Goal: Check status

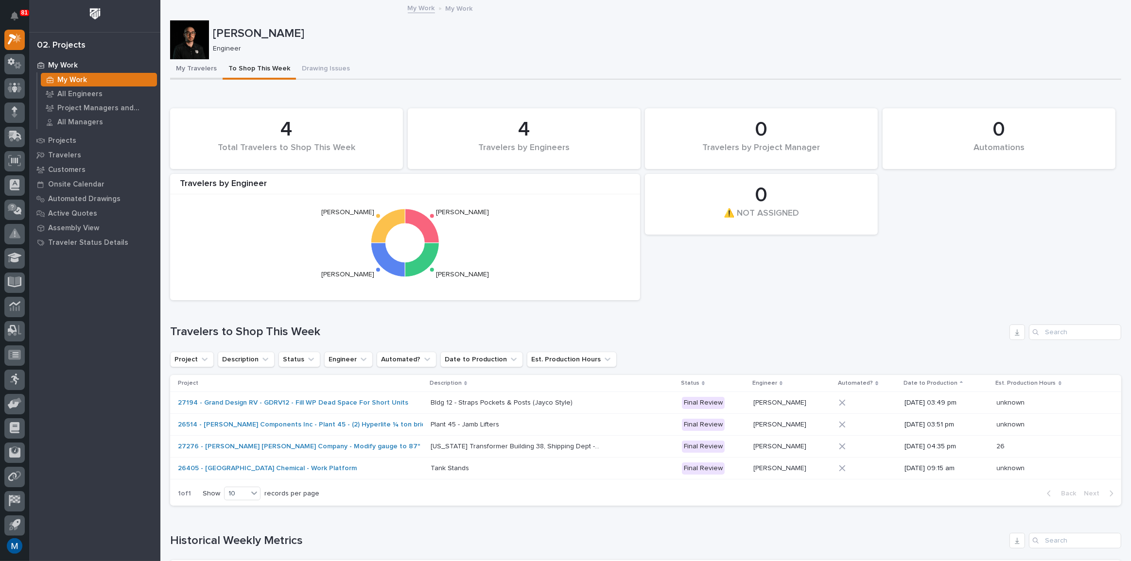
click at [199, 72] on button "My Travelers" at bounding box center [196, 69] width 52 height 20
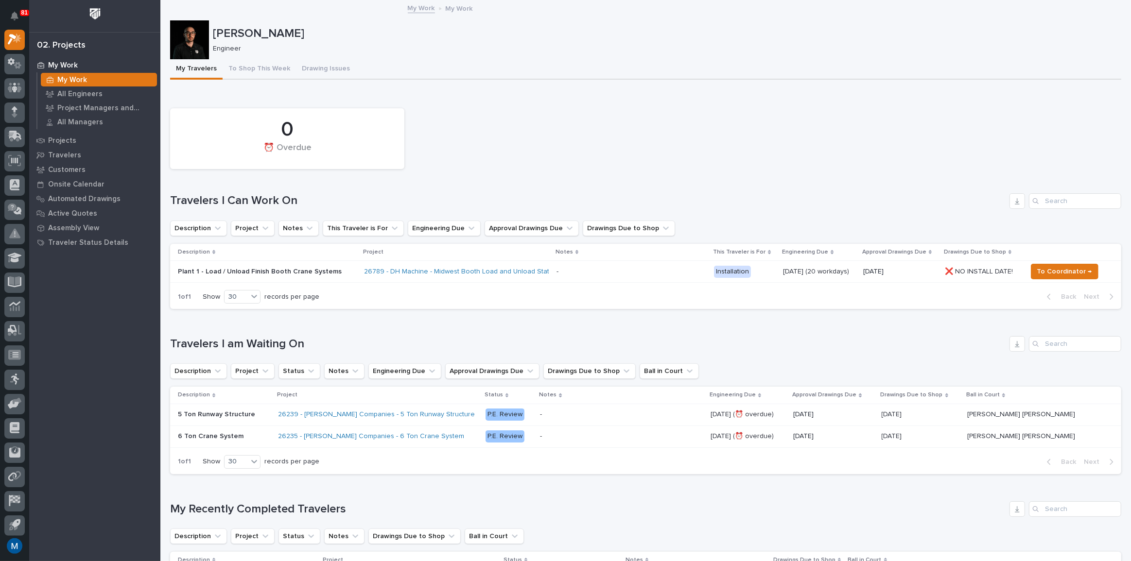
click at [193, 46] on div at bounding box center [189, 39] width 39 height 39
click at [488, 137] on div "0 ⏰ Overdue" at bounding box center [645, 138] width 961 height 70
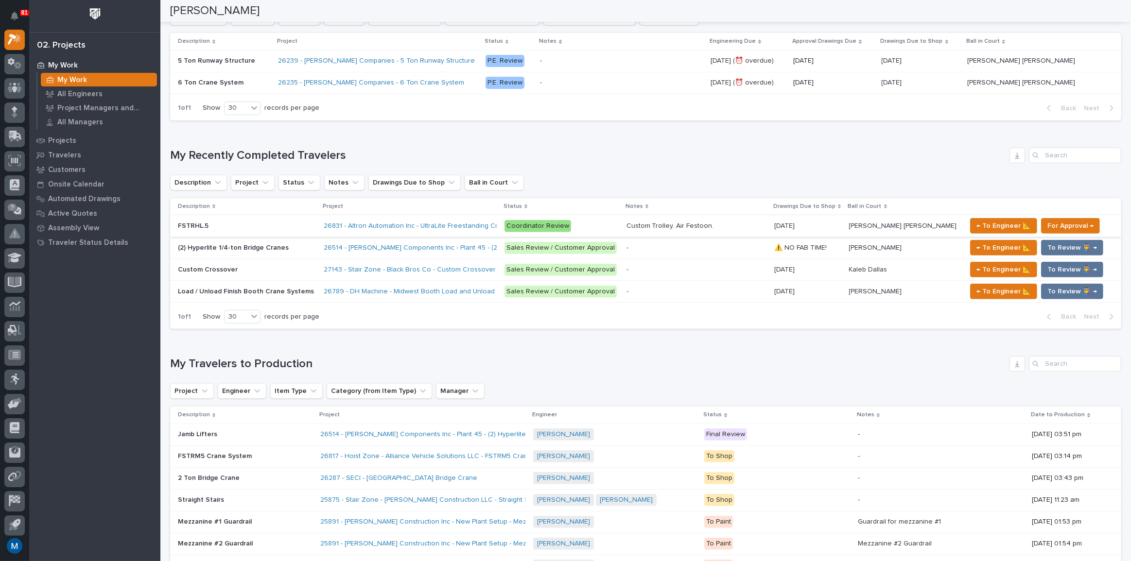
scroll to position [353, 0]
click at [257, 231] on div "FSTRHL.5 FSTRHL.5" at bounding box center [247, 227] width 138 height 16
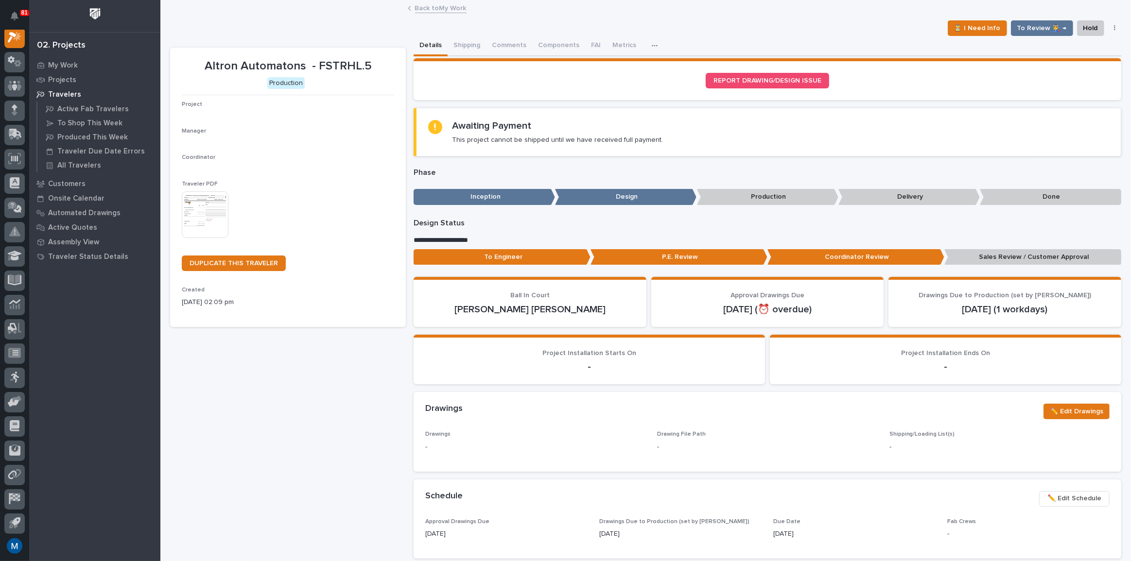
scroll to position [24, 0]
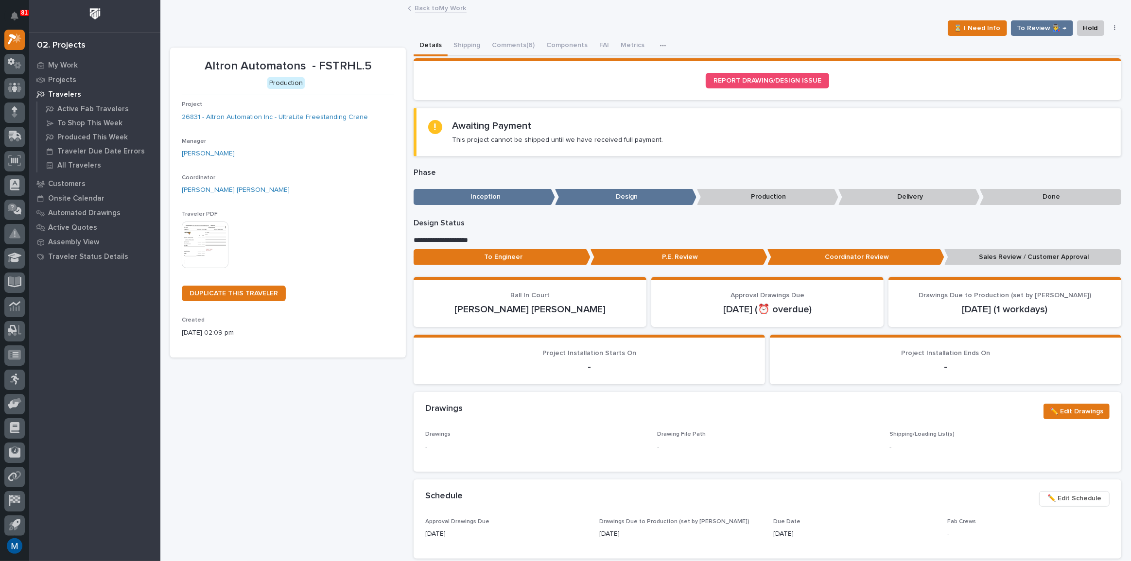
click at [524, 251] on p "To Engineer" at bounding box center [501, 257] width 177 height 16
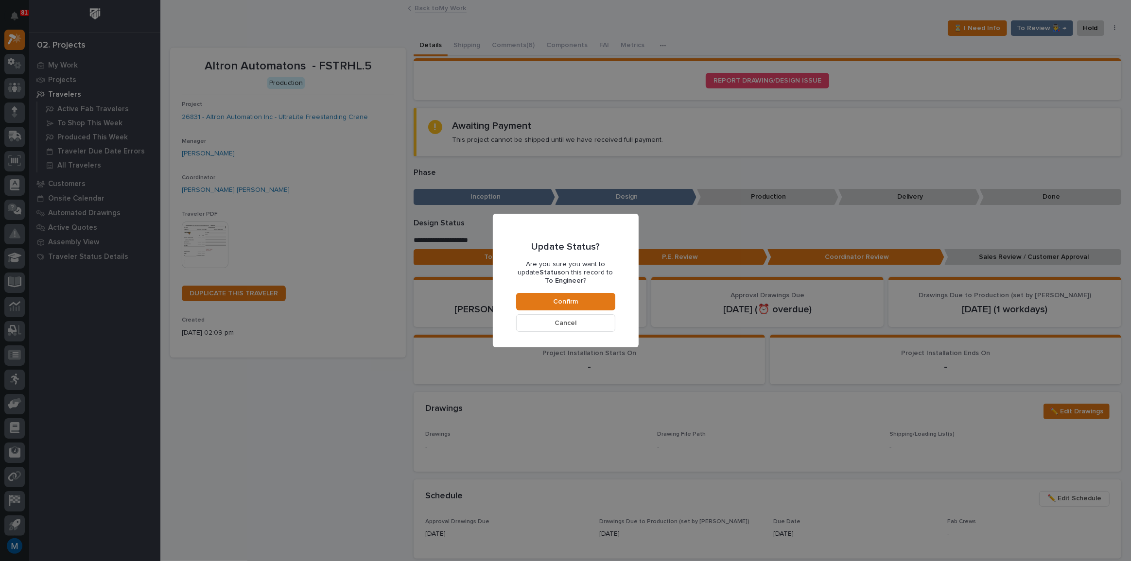
click at [585, 292] on div "Update Status? Are you sure you want to update Status on this record to To Engi…" at bounding box center [565, 280] width 99 height 102
click at [581, 294] on button "Confirm" at bounding box center [565, 301] width 99 height 17
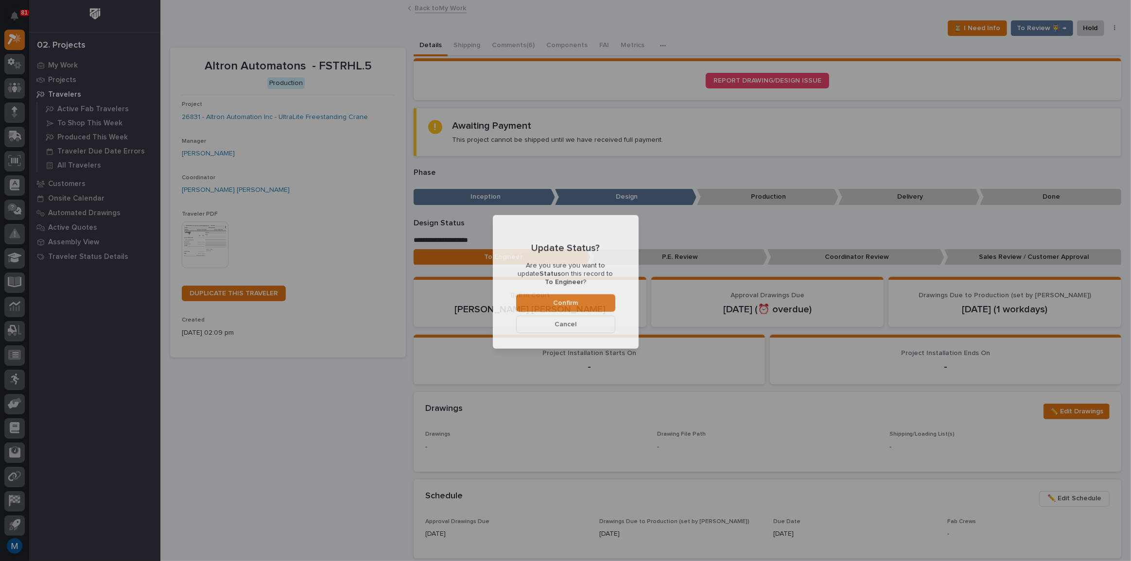
scroll to position [58, 0]
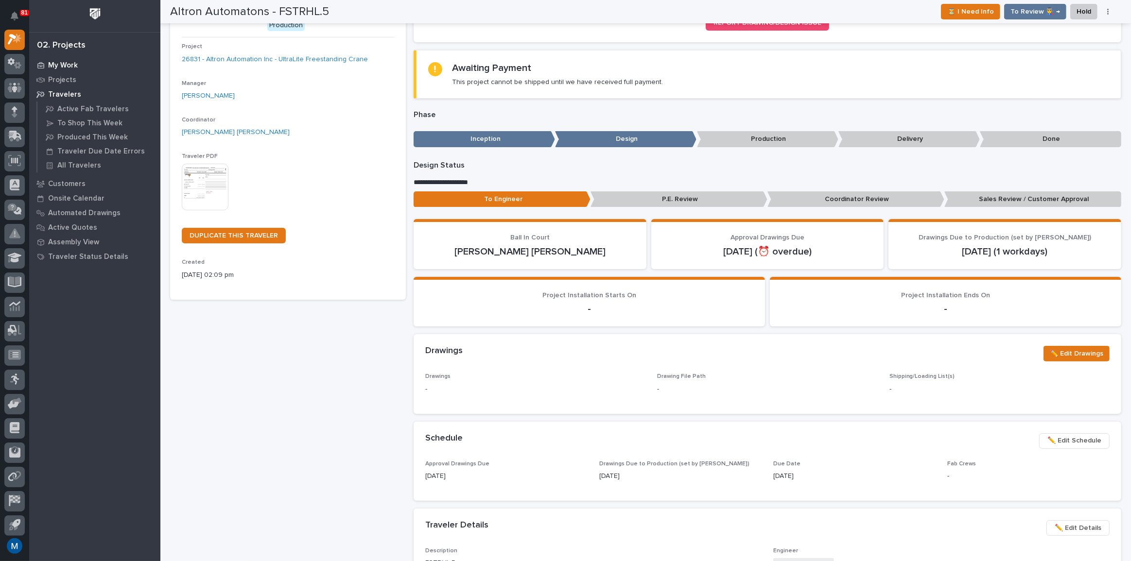
click at [66, 62] on p "My Work" at bounding box center [63, 65] width 30 height 9
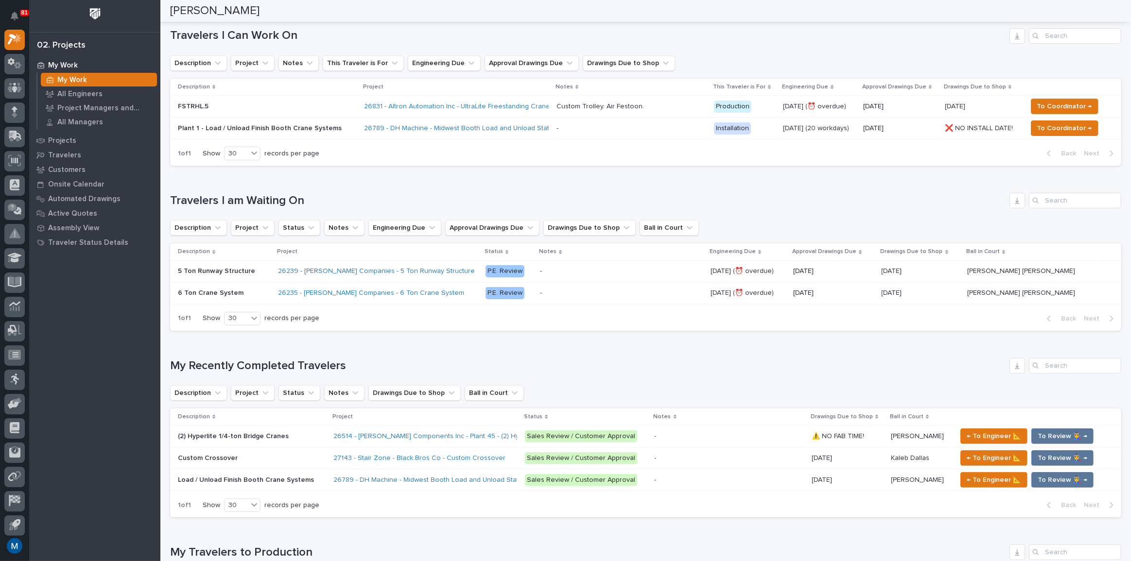
scroll to position [132, 0]
